Goal: Information Seeking & Learning: Learn about a topic

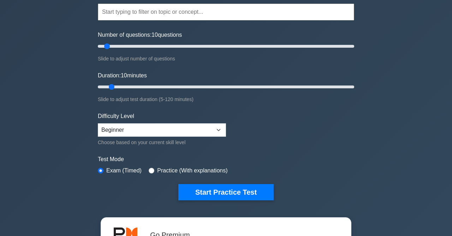
scroll to position [76, 0]
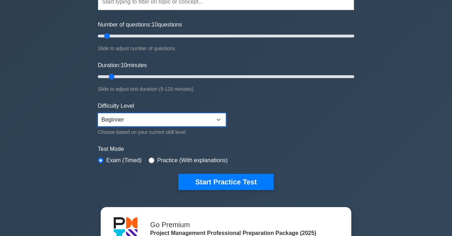
click at [98, 113] on select "Beginner Intermediate Expert" at bounding box center [162, 119] width 128 height 13
click at [218, 117] on select "Beginner Intermediate Expert" at bounding box center [162, 119] width 128 height 13
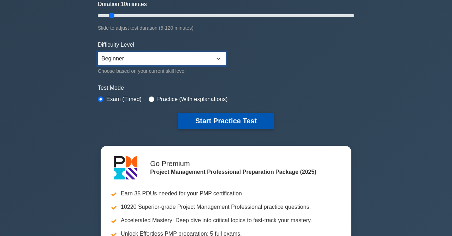
scroll to position [153, 0]
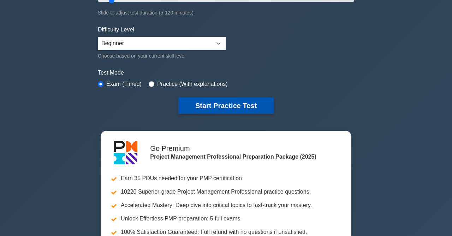
click at [226, 104] on button "Start Practice Test" at bounding box center [225, 105] width 95 height 16
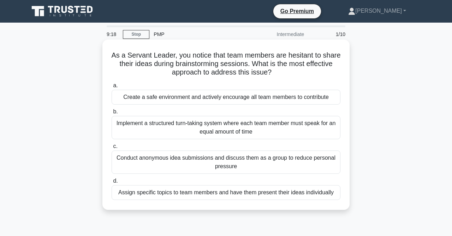
click at [195, 97] on div "Create a safe environment and actively encourage all team members to contribute" at bounding box center [226, 97] width 229 height 15
click at [112, 88] on input "a. Create a safe environment and actively encourage all team members to contrib…" at bounding box center [112, 85] width 0 height 5
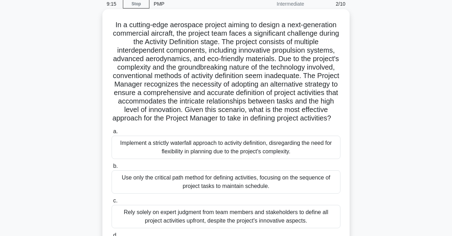
scroll to position [76, 0]
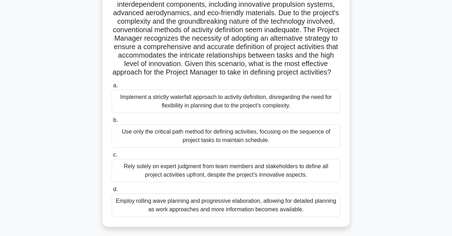
click at [203, 113] on div "Implement a strictly waterfall approach to activity definition, disregarding th…" at bounding box center [226, 101] width 229 height 23
click at [112, 88] on input "a. Implement a strictly waterfall approach to activity definition, disregarding…" at bounding box center [112, 85] width 0 height 5
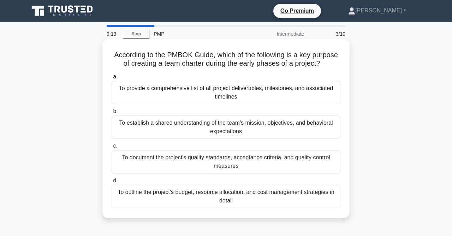
scroll to position [0, 0]
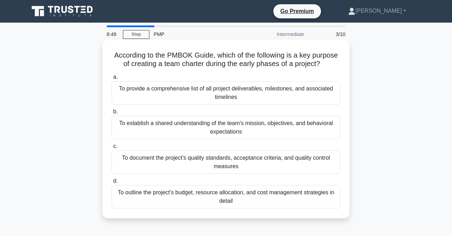
click at [215, 125] on div "To establish a shared understanding of the team's mission, objectives, and beha…" at bounding box center [226, 127] width 229 height 23
click at [112, 114] on input "b. To establish a shared understanding of the team's mission, objectives, and b…" at bounding box center [112, 111] width 0 height 5
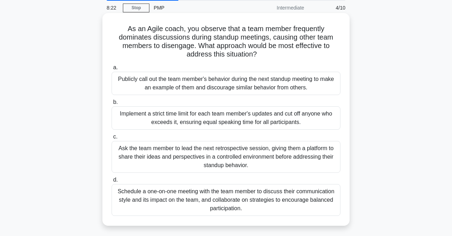
scroll to position [38, 0]
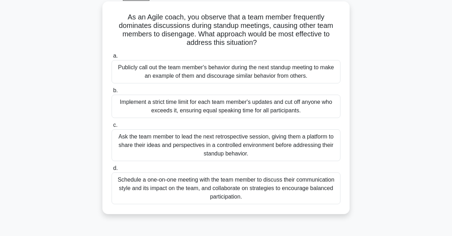
click at [179, 104] on div "Implement a strict time limit for each team member's updates and cut off anyone…" at bounding box center [226, 106] width 229 height 23
click at [112, 93] on input "b. Implement a strict time limit for each team member's updates and cut off any…" at bounding box center [112, 90] width 0 height 5
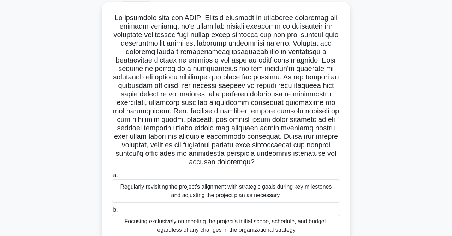
scroll to position [76, 0]
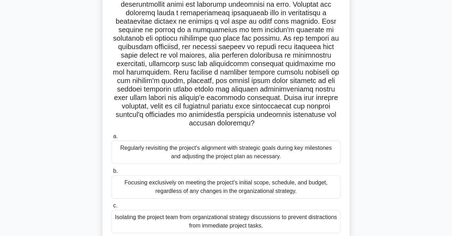
click at [185, 145] on div "Regularly revisiting the project's alignment with strategic goals during key mi…" at bounding box center [226, 152] width 229 height 23
click at [112, 139] on input "a. Regularly revisiting the project's alignment with strategic goals during key…" at bounding box center [112, 136] width 0 height 5
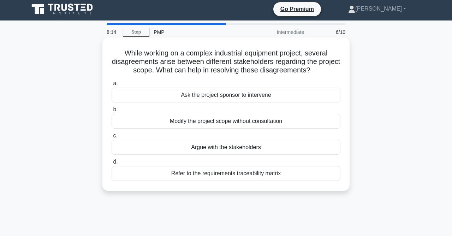
scroll to position [0, 0]
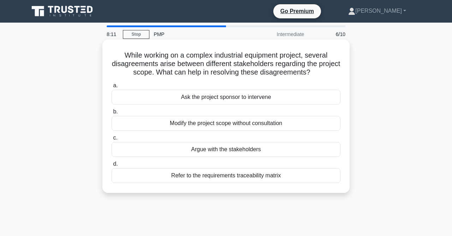
click at [214, 123] on div "Modify the project scope without consultation" at bounding box center [226, 123] width 229 height 15
click at [112, 114] on input "b. Modify the project scope without consultation" at bounding box center [112, 111] width 0 height 5
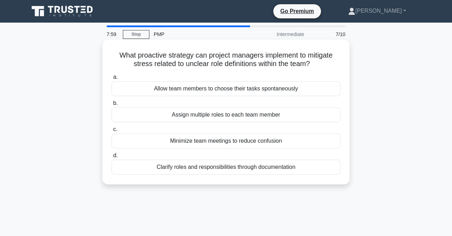
click at [194, 167] on div "Clarify roles and responsibilities through documentation" at bounding box center [226, 167] width 229 height 15
click at [112, 158] on input "d. Clarify roles and responsibilities through documentation" at bounding box center [112, 155] width 0 height 5
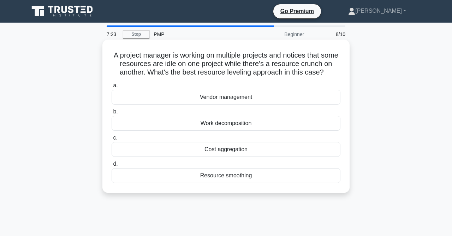
click at [215, 177] on div "Resource smoothing" at bounding box center [226, 175] width 229 height 15
click at [112, 166] on input "d. Resource smoothing" at bounding box center [112, 164] width 0 height 5
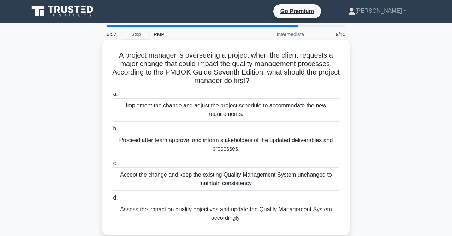
scroll to position [38, 0]
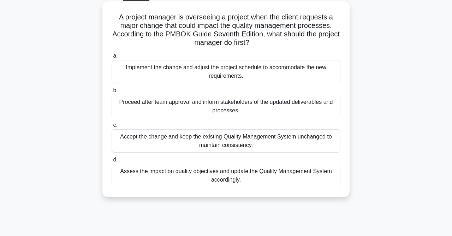
click at [285, 173] on div "Assess the impact on quality objectives and update the Quality Management Syste…" at bounding box center [226, 175] width 229 height 23
click at [112, 162] on input "d. Assess the impact on quality objectives and update the Quality Management Sy…" at bounding box center [112, 159] width 0 height 5
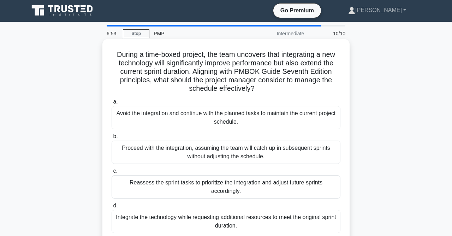
scroll to position [0, 0]
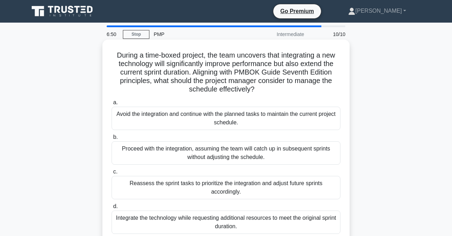
click at [184, 186] on div "Reassess the sprint tasks to prioritize the integration and adjust future sprin…" at bounding box center [226, 187] width 229 height 23
click at [232, 186] on div "Reassess the sprint tasks to prioritize the integration and adjust future sprin…" at bounding box center [226, 187] width 229 height 23
click at [112, 174] on input "c. Reassess the sprint tasks to prioritize the integration and adjust future sp…" at bounding box center [112, 171] width 0 height 5
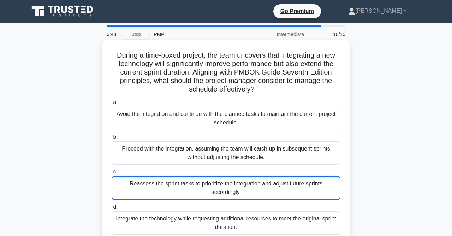
scroll to position [36, 0]
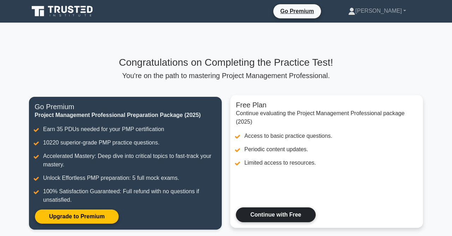
click at [284, 213] on link "Continue with Free" at bounding box center [276, 214] width 80 height 15
